Goal: Task Accomplishment & Management: Manage account settings

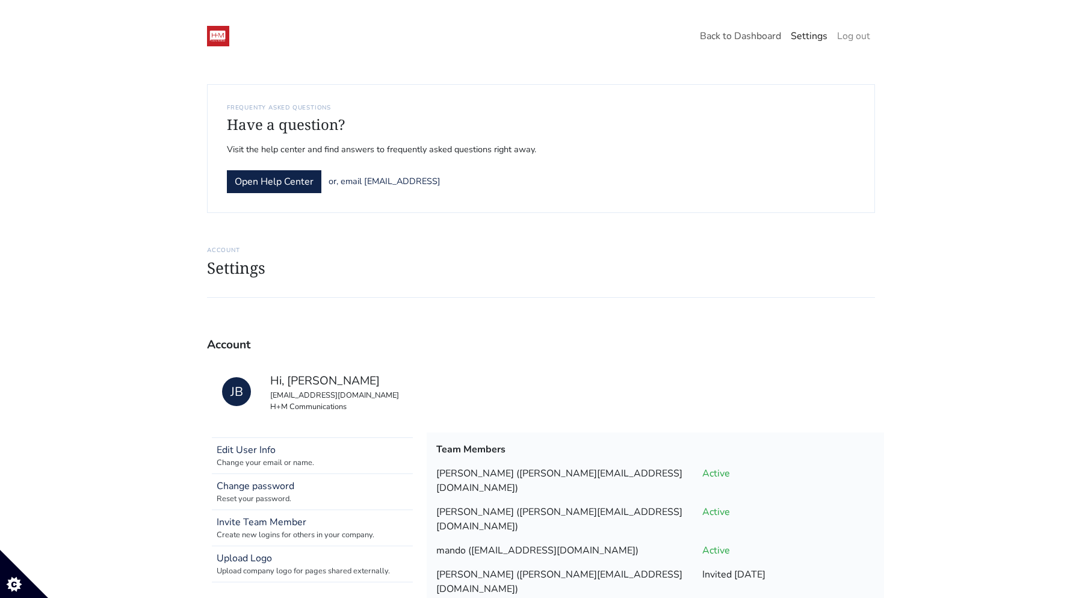
click at [738, 32] on link "Back to Dashboard" at bounding box center [740, 36] width 91 height 24
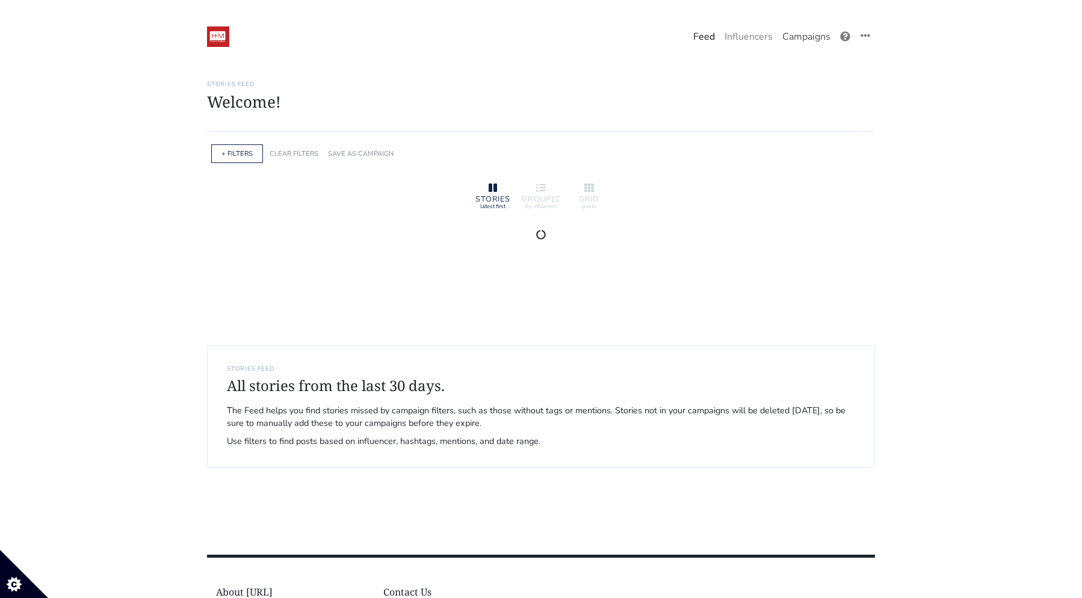
click at [798, 39] on link "Campaigns" at bounding box center [806, 37] width 58 height 24
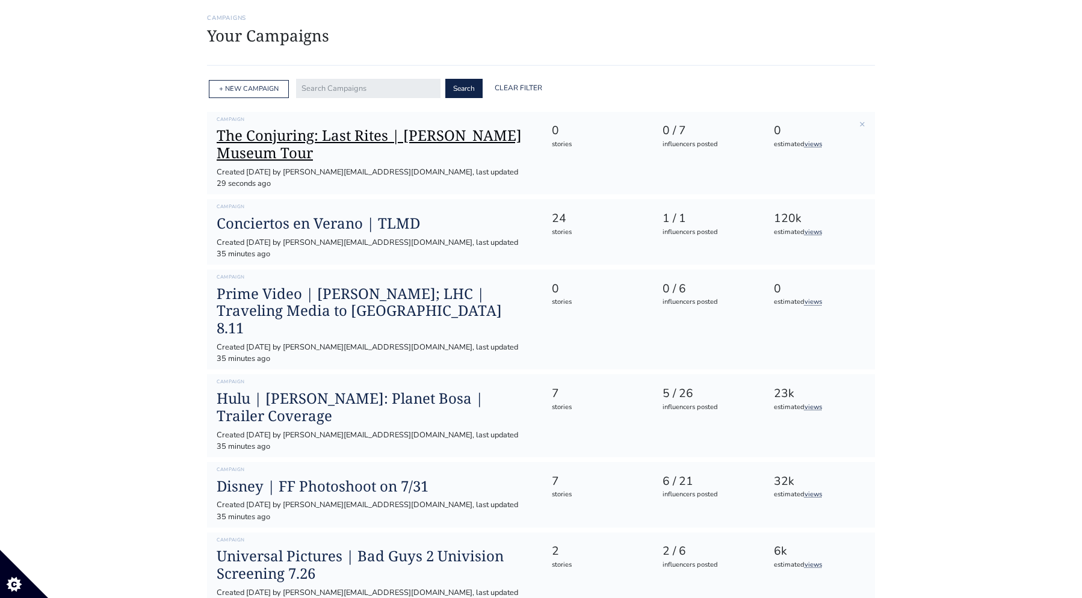
click at [382, 143] on h1 "The Conjuring: Last Rites | [PERSON_NAME] Museum Tour" at bounding box center [374, 144] width 315 height 35
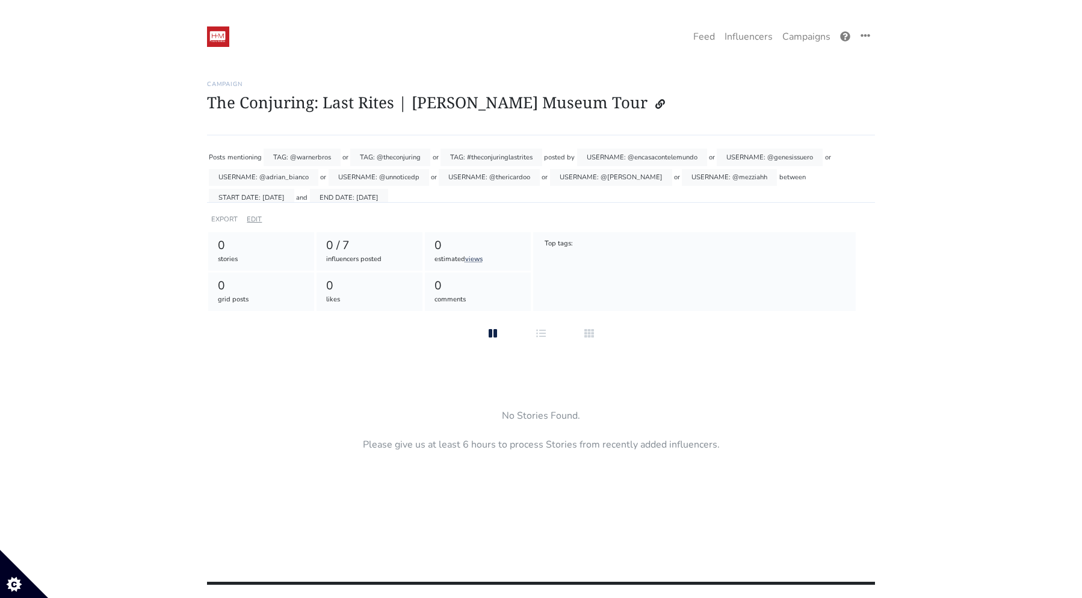
click at [256, 220] on link "EDIT" at bounding box center [254, 219] width 15 height 9
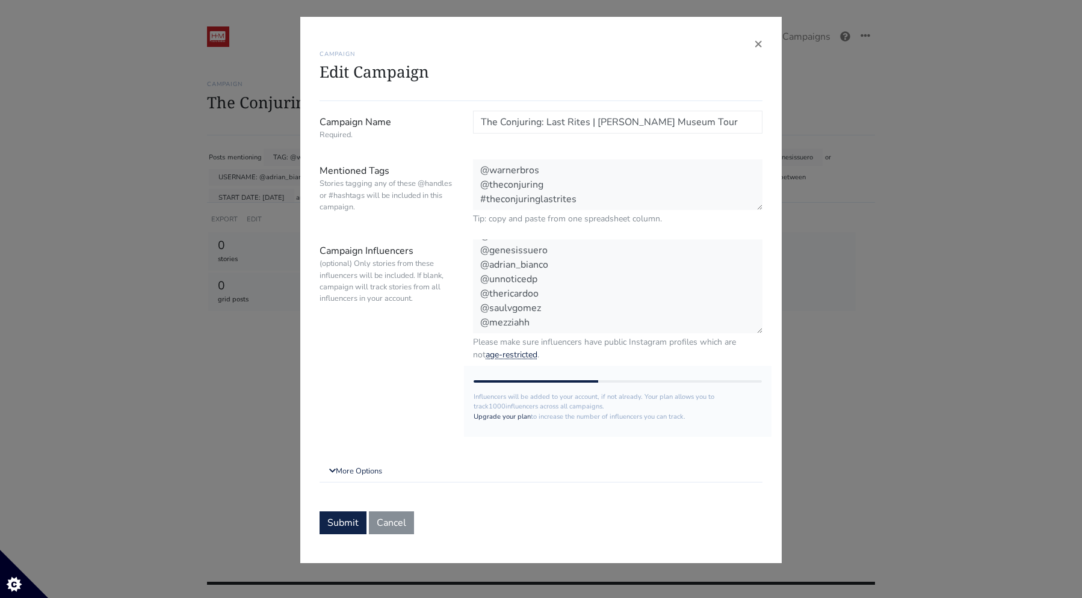
scroll to position [14, 0]
click at [537, 327] on textarea "@encasacontelemundo @genesissuero @adrian_bianco @unnoticedp @thericardoo @saul…" at bounding box center [617, 286] width 289 height 95
paste textarea "enigmassinresolver"
click at [477, 325] on textarea "@encasacontelemundo @genesissuero @adrian_bianco @unnoticedp @thericardoo @saul…" at bounding box center [617, 286] width 289 height 95
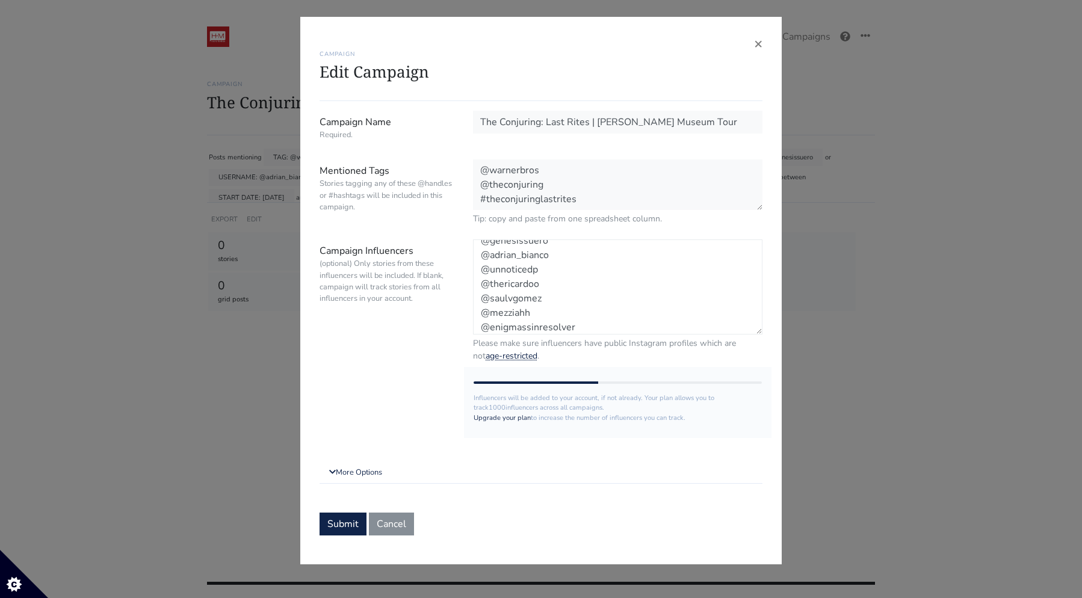
click at [591, 325] on textarea "@encasacontelemundo @genesissuero @adrian_bianco @unnoticedp @thericardoo @saul…" at bounding box center [617, 286] width 289 height 95
paste textarea "uforiapodcasts"
paste textarea "mantrasaiaa"
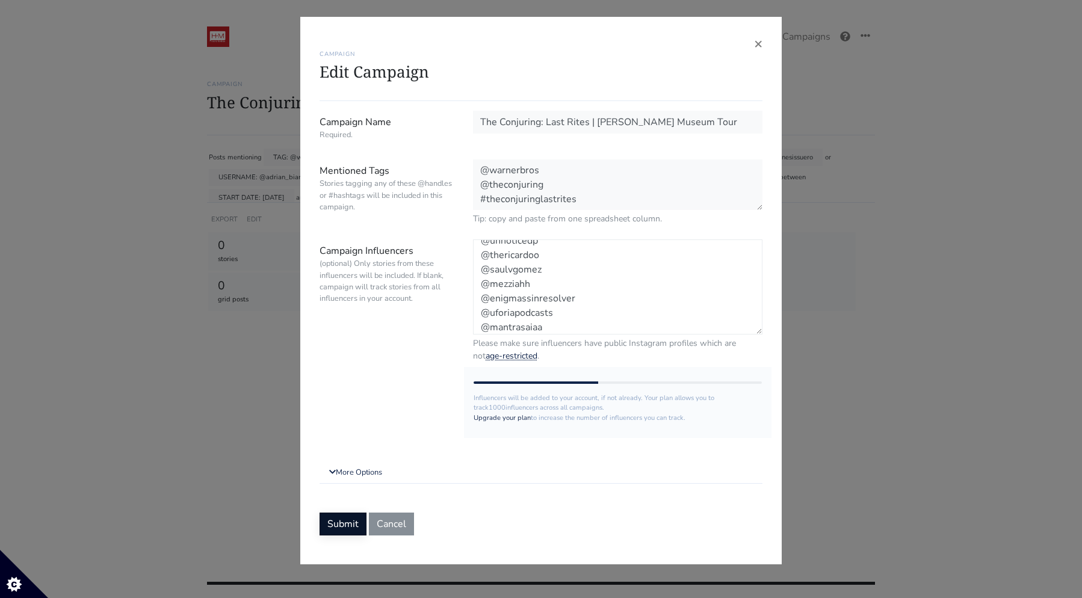
type textarea "@encasacontelemundo @genesissuero @adrian_bianco @unnoticedp @thericardoo @saul…"
click at [342, 520] on button "Submit" at bounding box center [342, 522] width 47 height 23
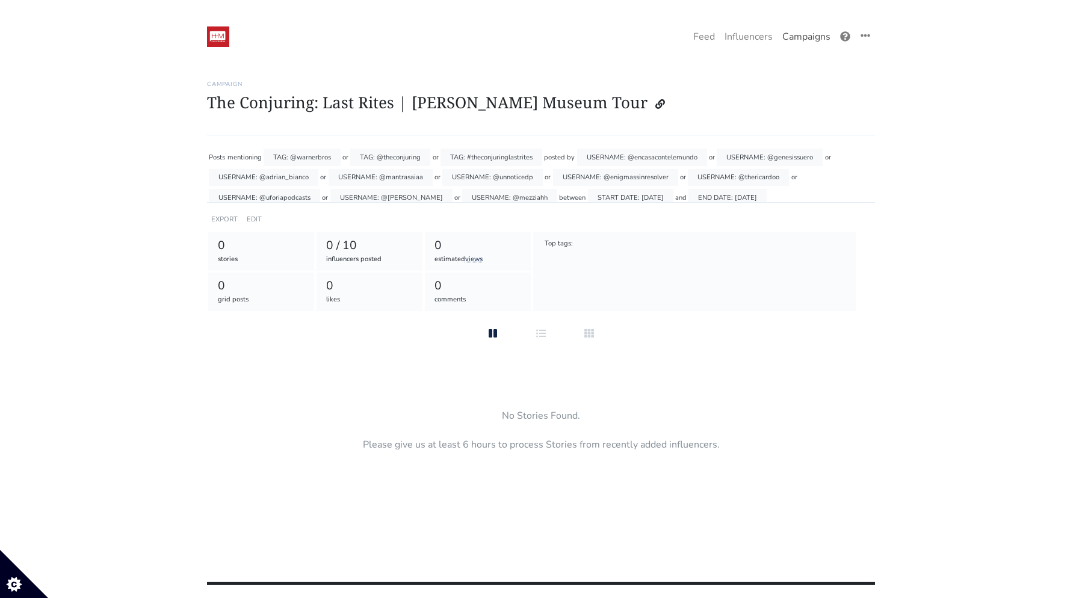
click at [801, 36] on link "Campaigns" at bounding box center [806, 37] width 58 height 24
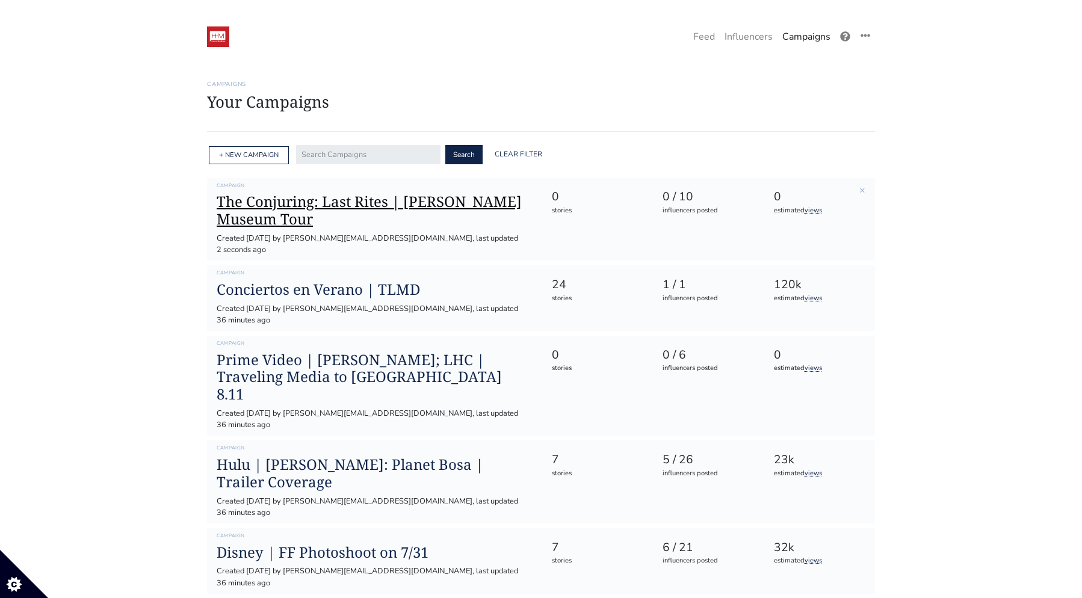
click at [346, 195] on h1 "The Conjuring: Last Rites | [PERSON_NAME] Museum Tour" at bounding box center [374, 210] width 315 height 35
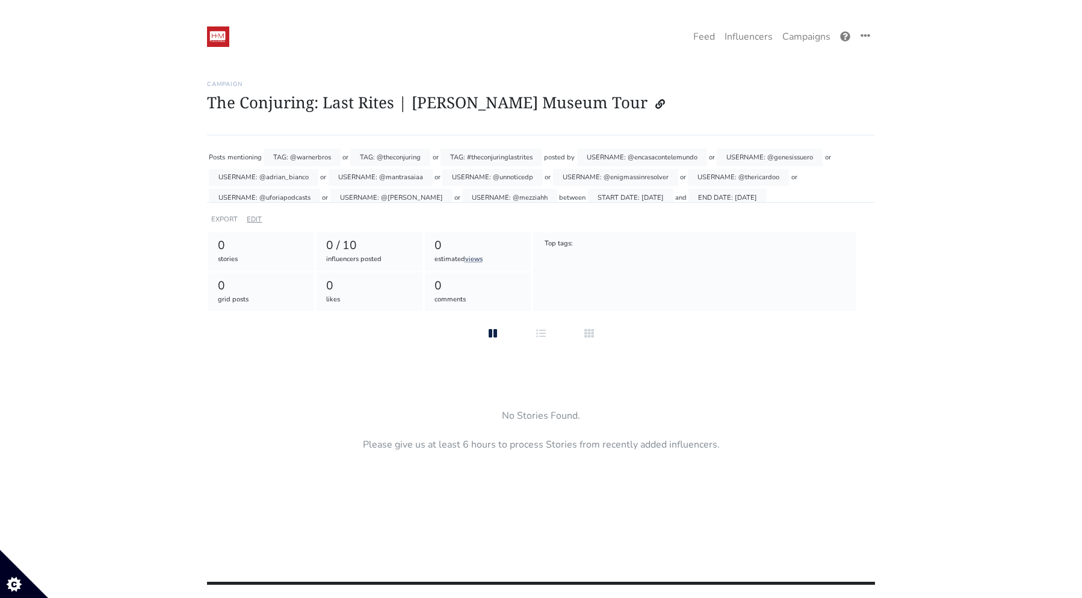
click at [250, 220] on link "EDIT" at bounding box center [254, 219] width 15 height 9
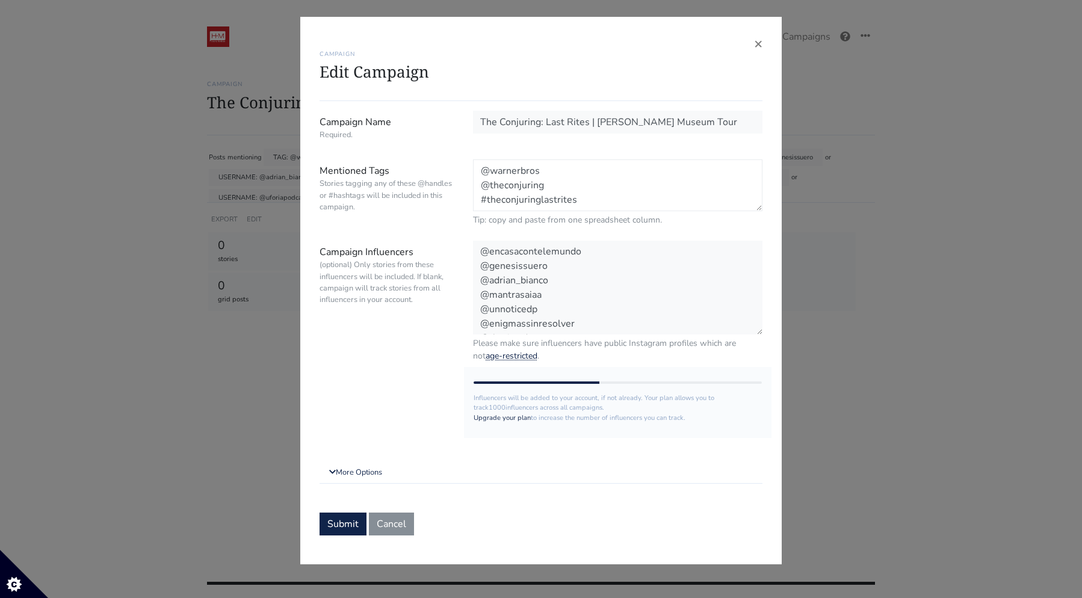
click at [578, 199] on textarea "@warnerbros @theconjuring #theconjuringlastrites" at bounding box center [617, 185] width 289 height 52
click at [1027, 1] on div "× CAMPAIGN Edit Campaign Campaign Name Required. The Conjuring: Last Rites | Wa…" at bounding box center [541, 299] width 1082 height 598
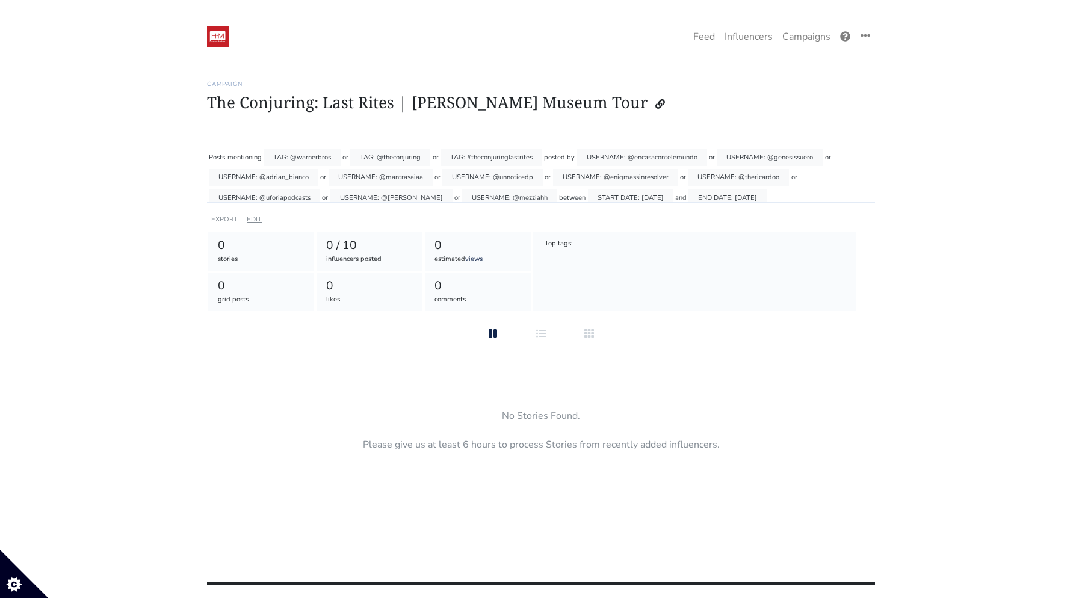
click at [254, 215] on link "EDIT" at bounding box center [254, 219] width 15 height 9
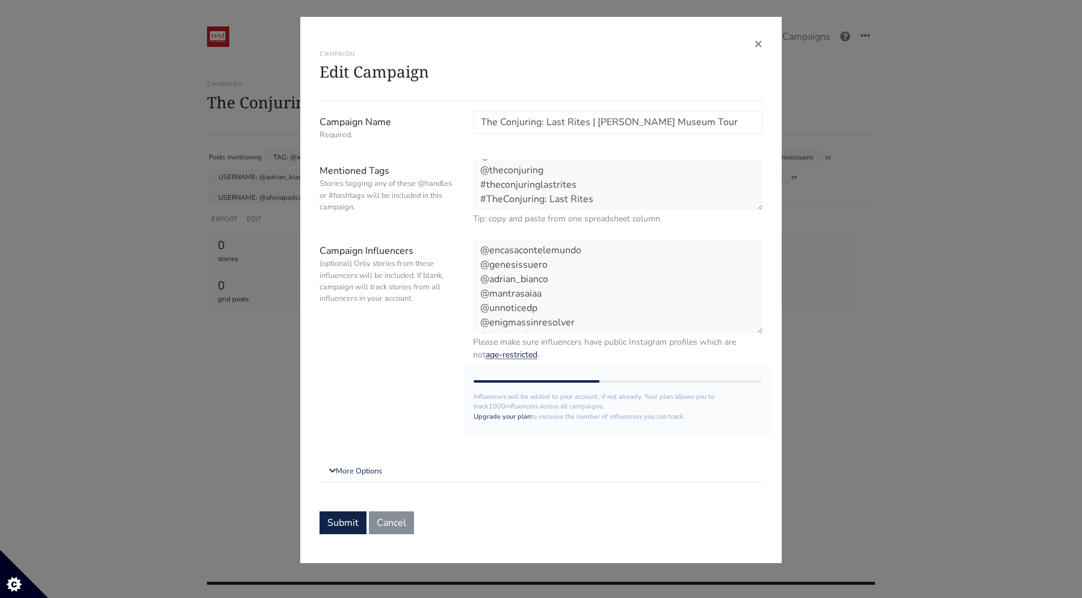
scroll to position [14, 0]
click at [345, 525] on button "Submit" at bounding box center [342, 522] width 47 height 23
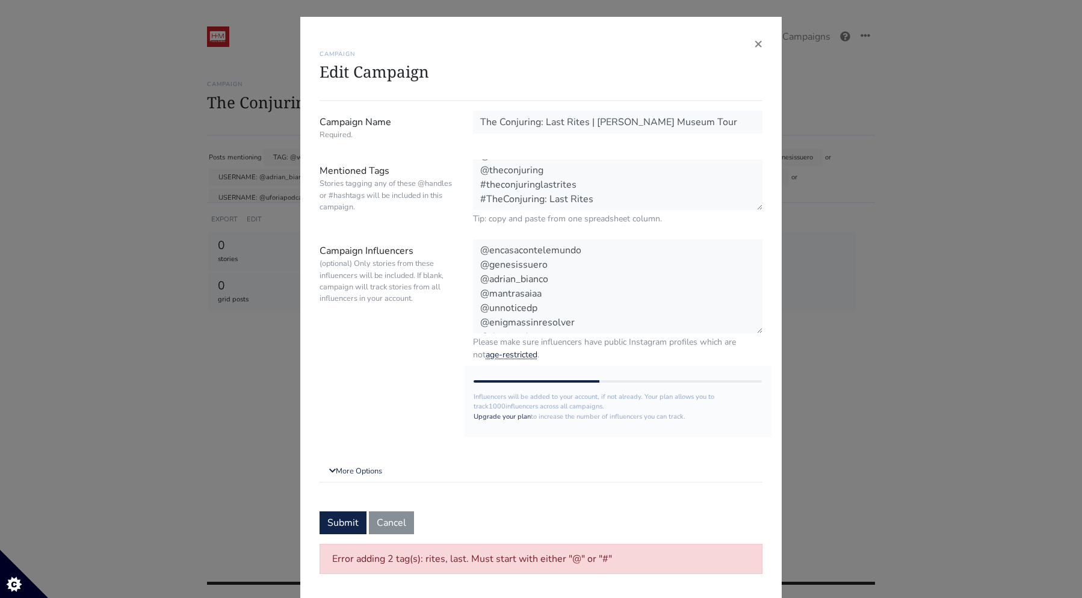
scroll to position [0, 0]
drag, startPoint x: 549, startPoint y: 200, endPoint x: 633, endPoint y: 200, distance: 84.8
click at [635, 200] on textarea "@warnerbros @theconjuring #theconjuringlastrites" at bounding box center [617, 185] width 289 height 52
type textarea "@warnerbros @theconjuring #theconjuringlastrites #TheConjuring"
click at [345, 520] on button "Submit" at bounding box center [342, 522] width 47 height 23
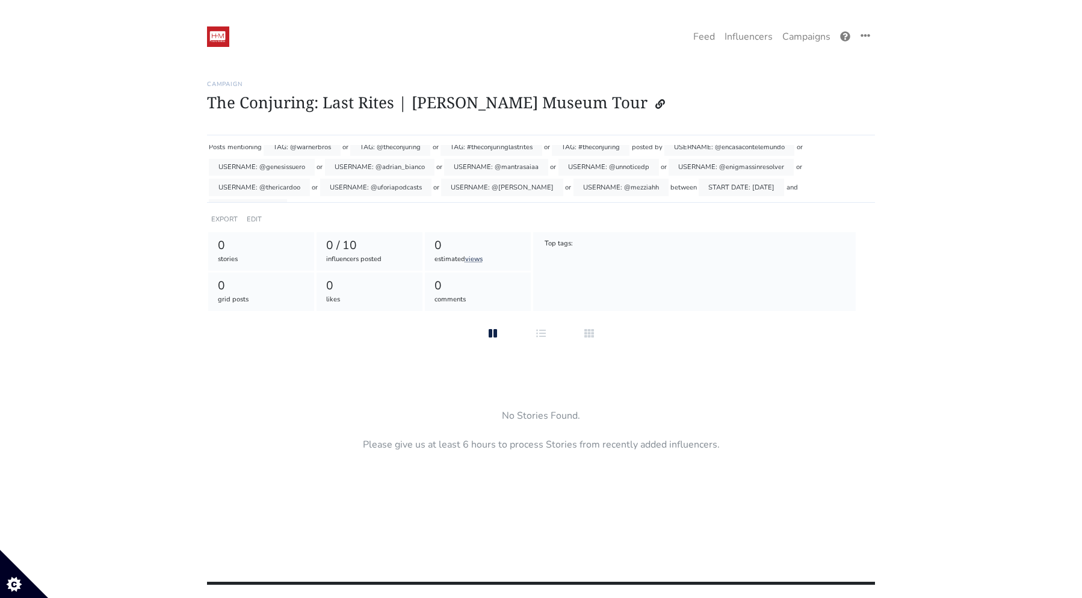
scroll to position [9, 0]
